Goal: Check status: Check status

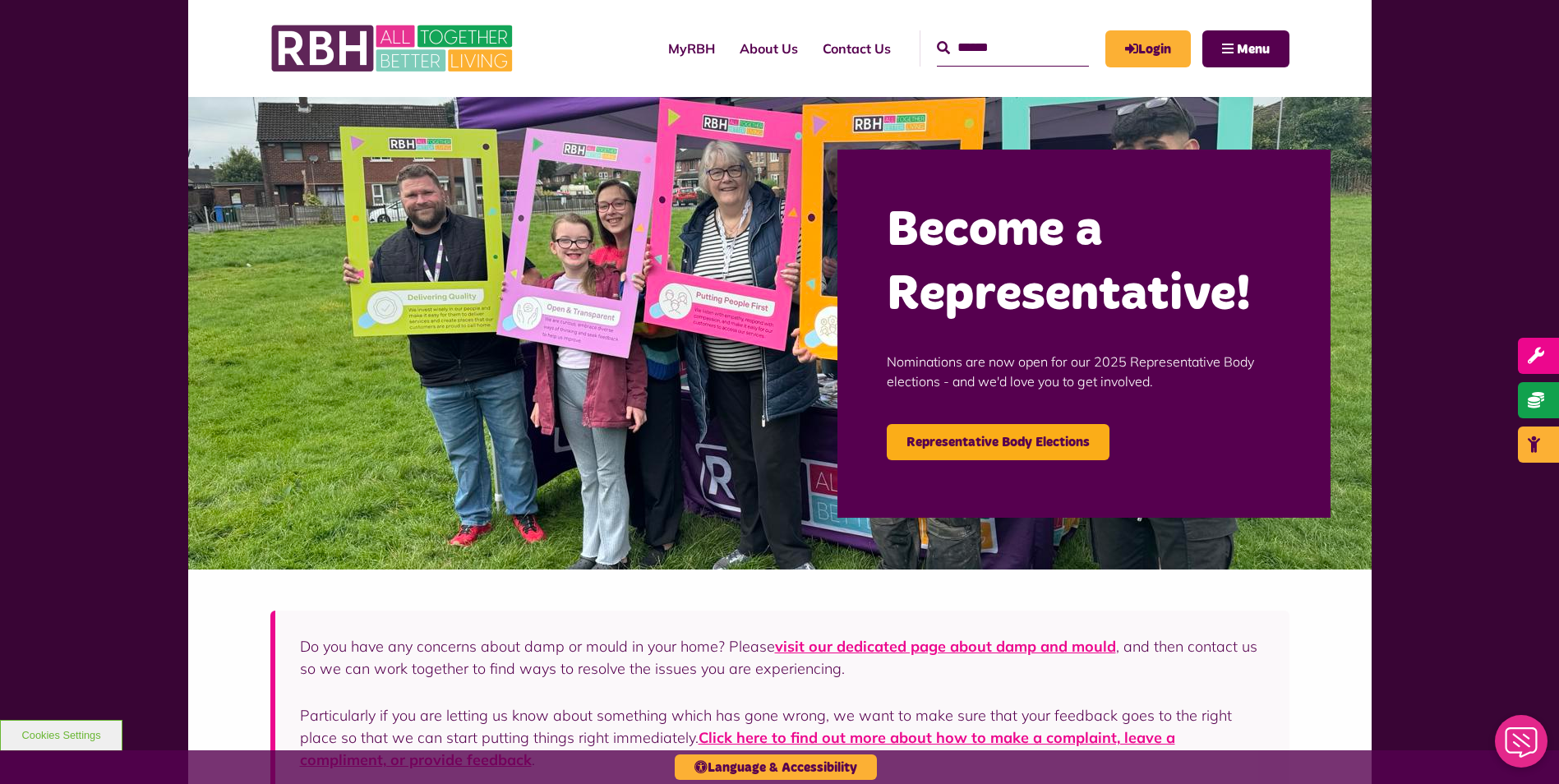
drag, startPoint x: 0, startPoint y: 0, endPoint x: 1249, endPoint y: 279, distance: 1279.8
click at [1249, 279] on h2 "Become a Representative!" at bounding box center [1084, 263] width 395 height 128
click at [1160, 49] on link "Login" at bounding box center [1147, 48] width 85 height 37
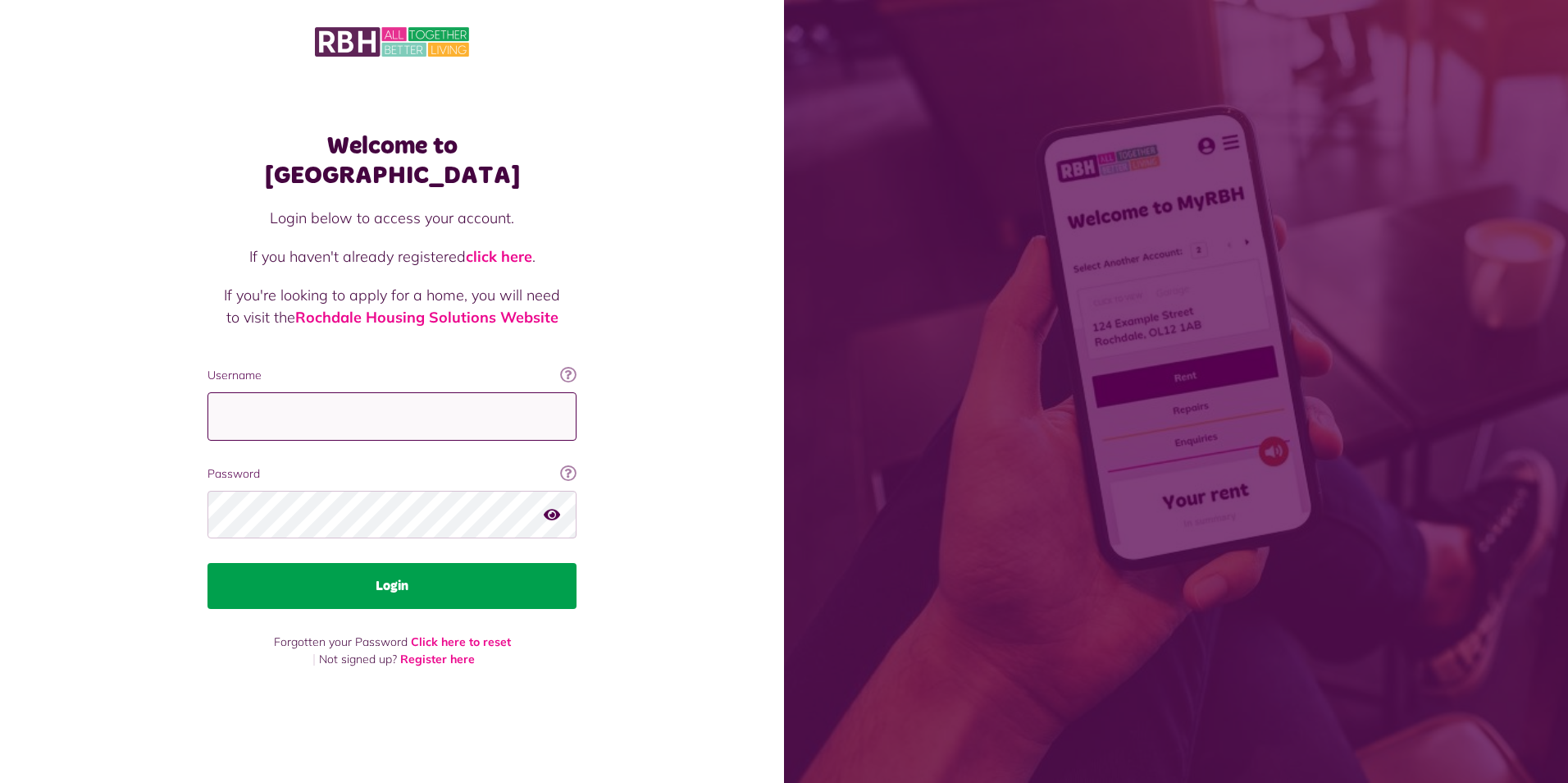
type input "**********"
click at [548, 571] on button "Login" at bounding box center [391, 586] width 369 height 46
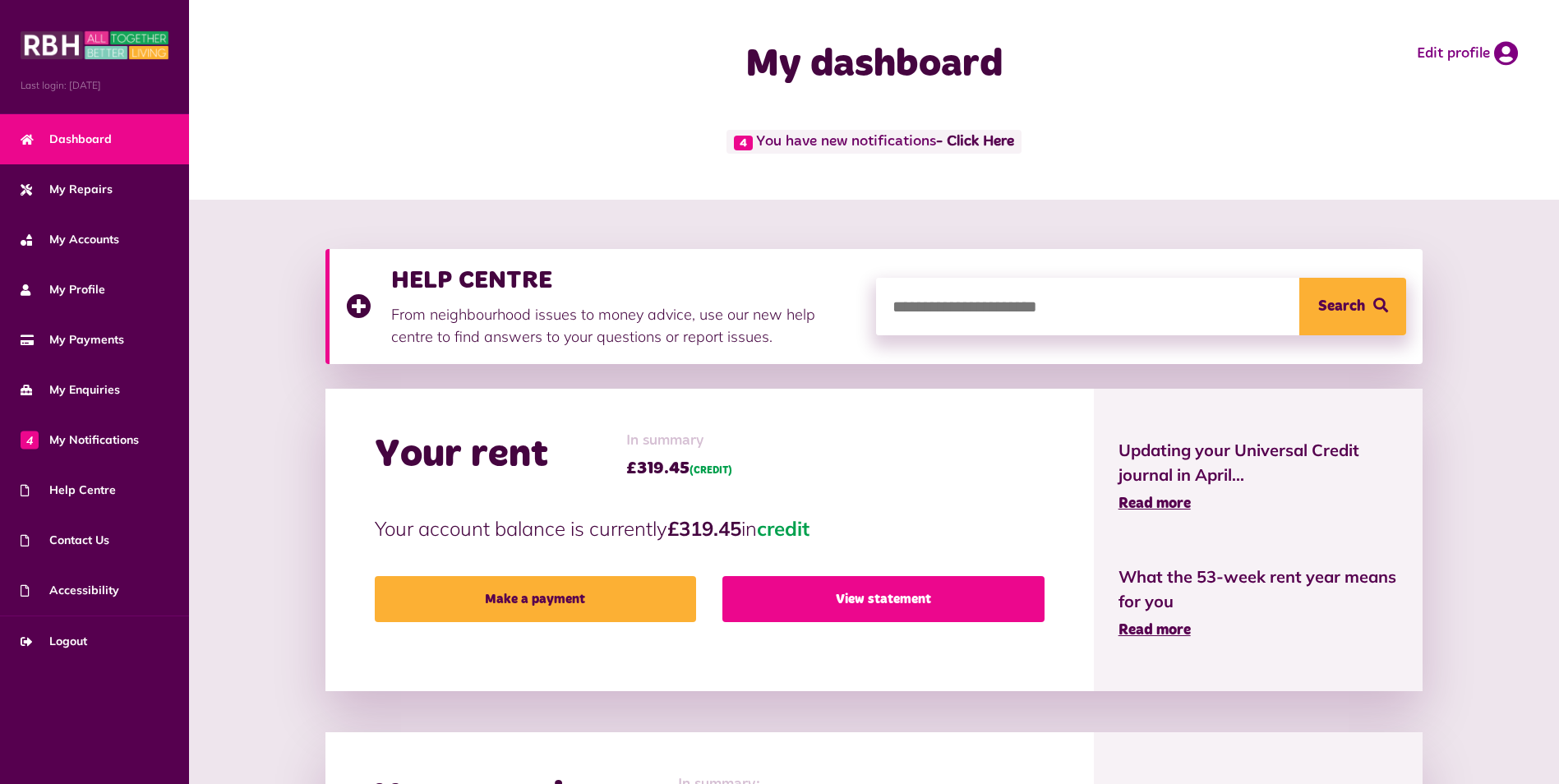
click at [736, 591] on link "View statement" at bounding box center [883, 599] width 321 height 46
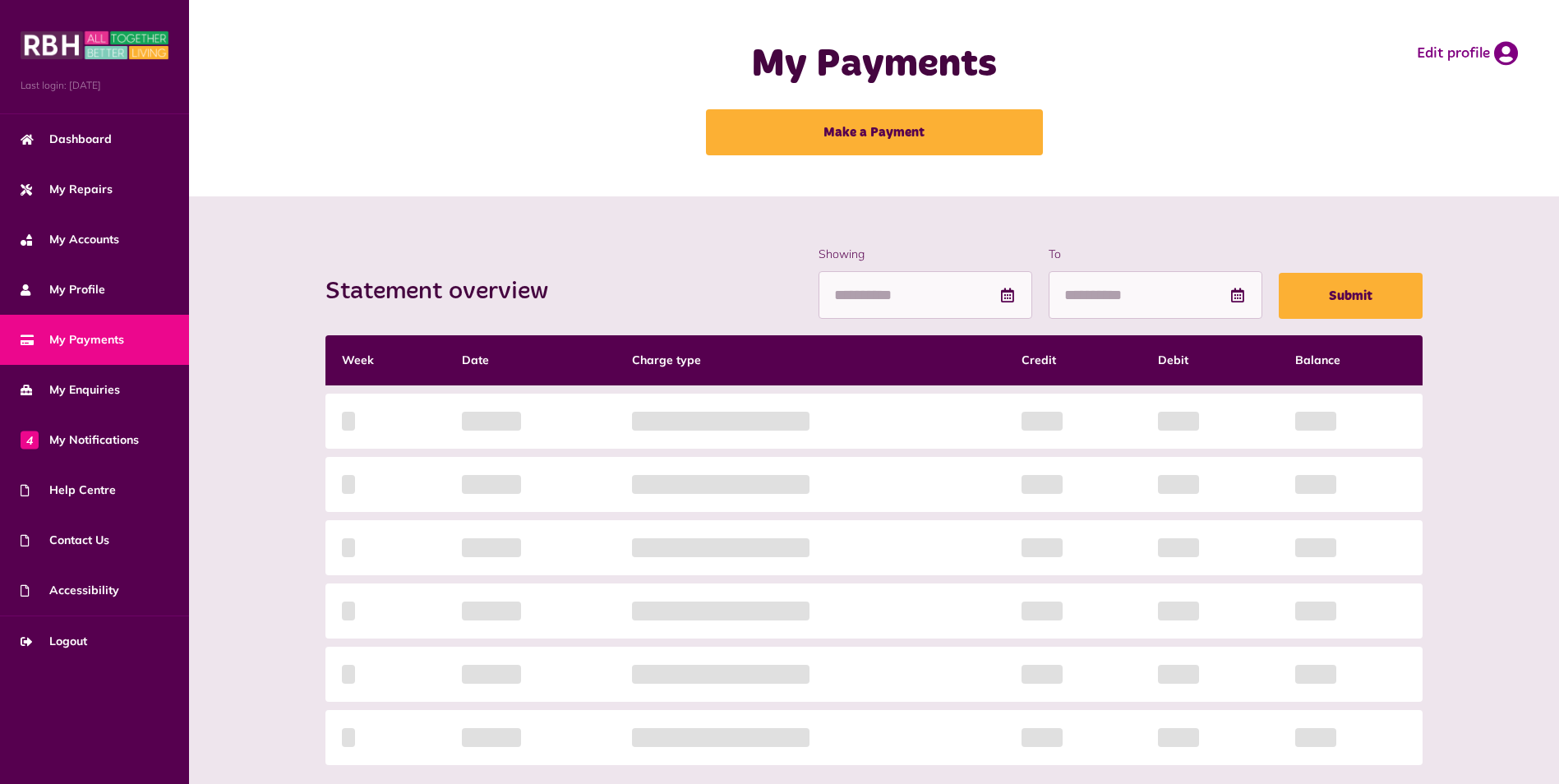
scroll to position [65, 0]
